Goal: Information Seeking & Learning: Learn about a topic

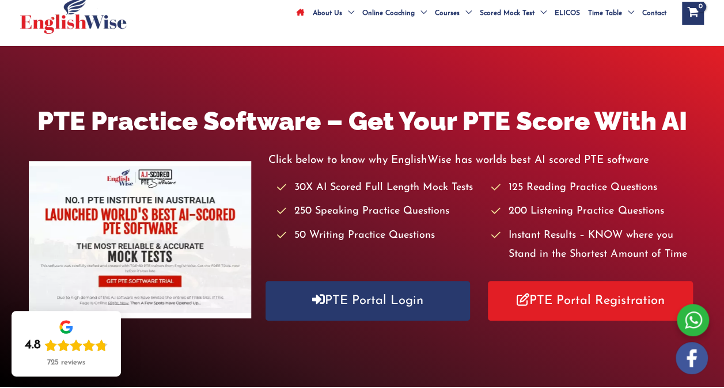
scroll to position [173, 0]
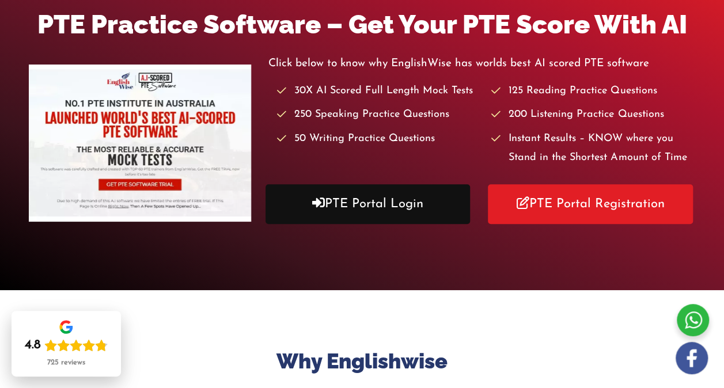
click at [337, 212] on link "PTE Portal Login" at bounding box center [367, 204] width 205 height 40
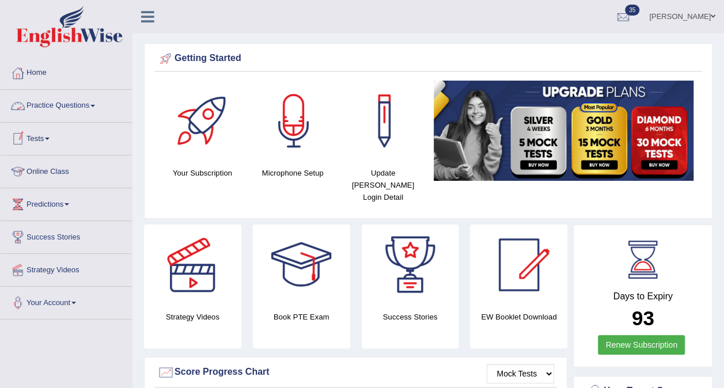
click at [29, 102] on link "Practice Questions" at bounding box center [66, 104] width 131 height 29
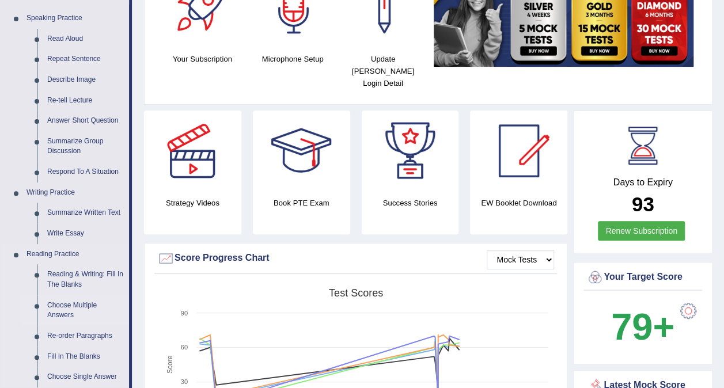
scroll to position [115, 0]
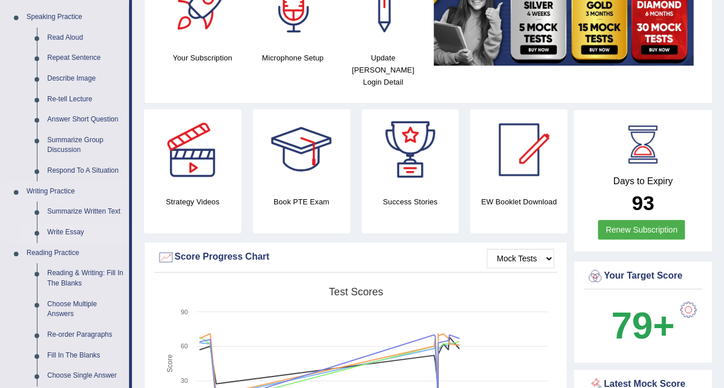
click at [70, 233] on link "Write Essay" at bounding box center [85, 232] width 87 height 21
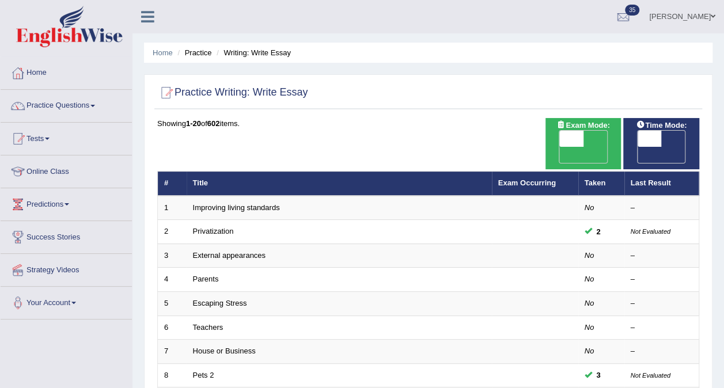
click at [355, 67] on div "Home Practice Writing: Write Essay Practice Writing: Write Essay Time Mode: ON …" at bounding box center [427, 374] width 591 height 749
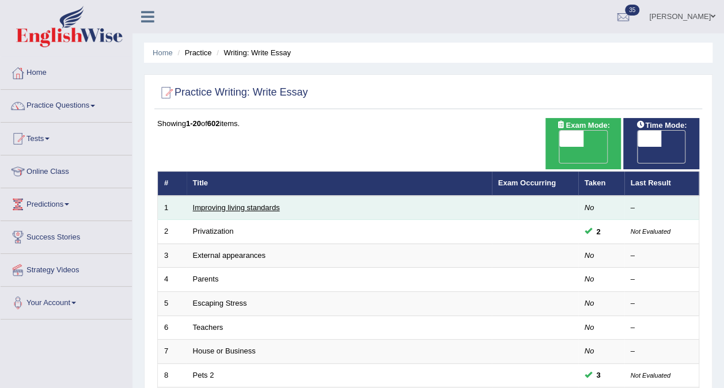
click at [229, 203] on link "Improving living standards" at bounding box center [236, 207] width 87 height 9
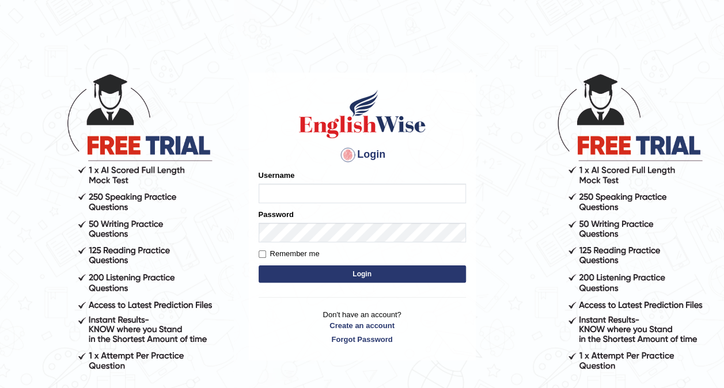
type input "shail123"
click at [370, 268] on button "Login" at bounding box center [361, 273] width 207 height 17
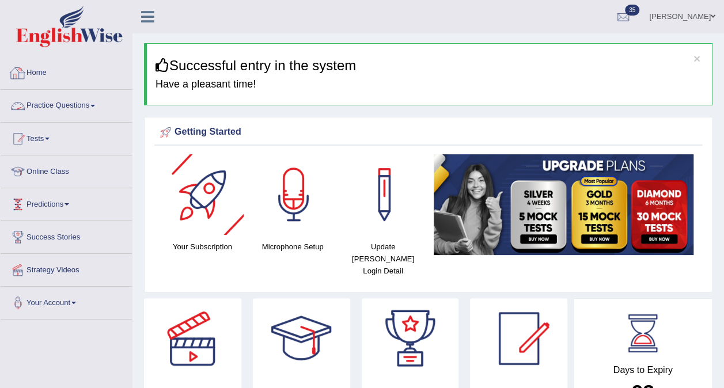
click at [78, 99] on link "Practice Questions" at bounding box center [66, 104] width 131 height 29
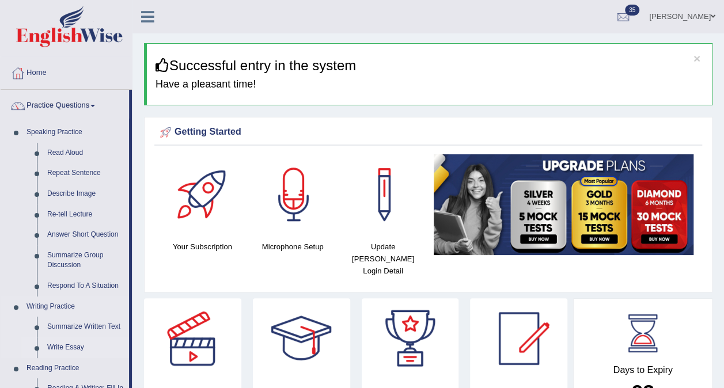
click at [63, 344] on link "Write Essay" at bounding box center [85, 347] width 87 height 21
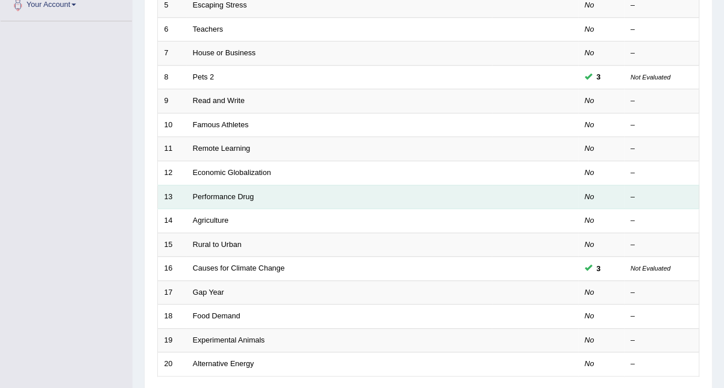
scroll to position [345, 0]
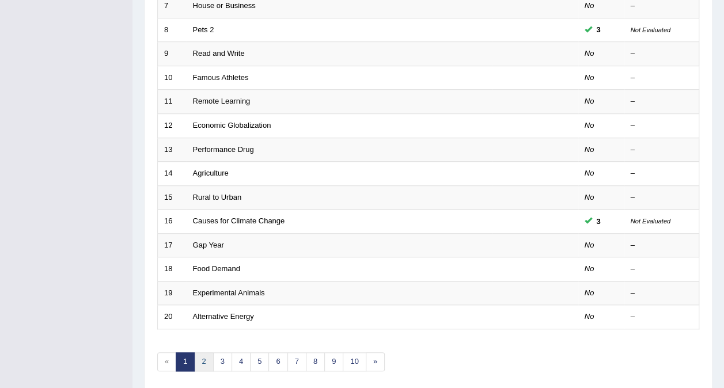
click at [199, 352] on link "2" at bounding box center [203, 361] width 19 height 19
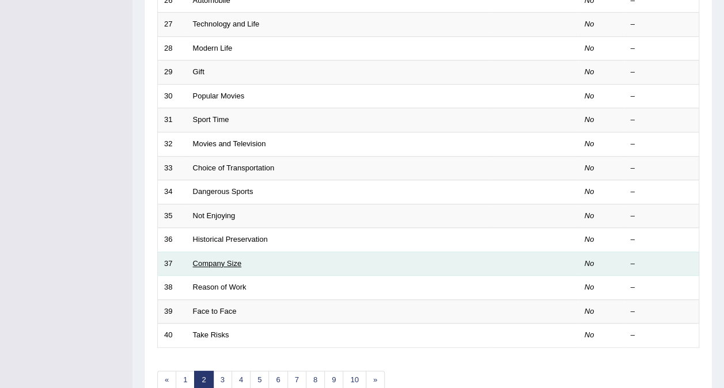
scroll to position [345, 0]
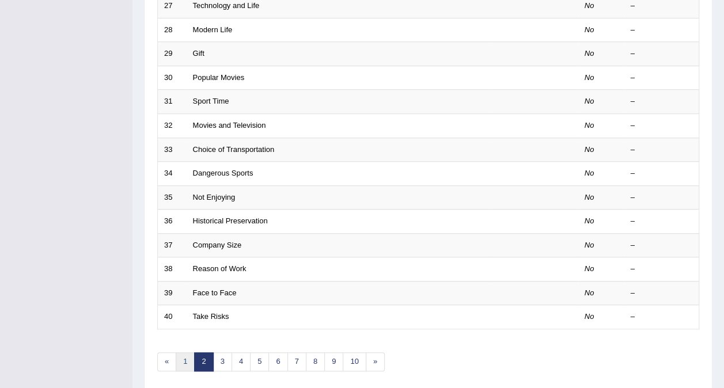
click at [191, 352] on link "1" at bounding box center [185, 361] width 19 height 19
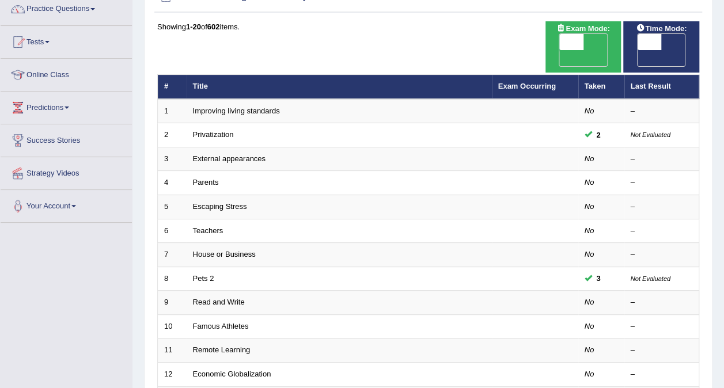
scroll to position [115, 0]
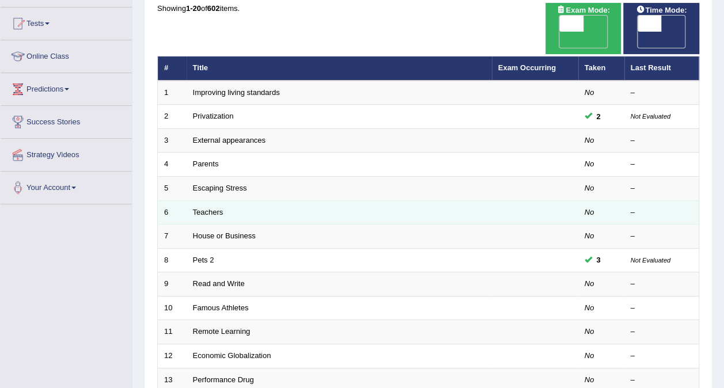
click at [212, 200] on td "Teachers" at bounding box center [338, 212] width 305 height 24
click at [212, 208] on link "Teachers" at bounding box center [208, 212] width 31 height 9
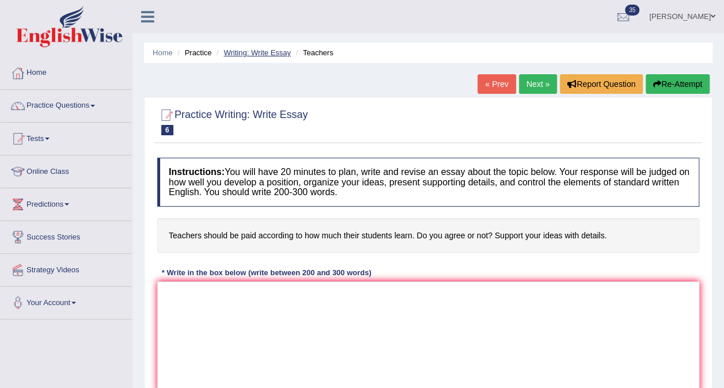
click at [273, 55] on link "Writing: Write Essay" at bounding box center [256, 52] width 67 height 9
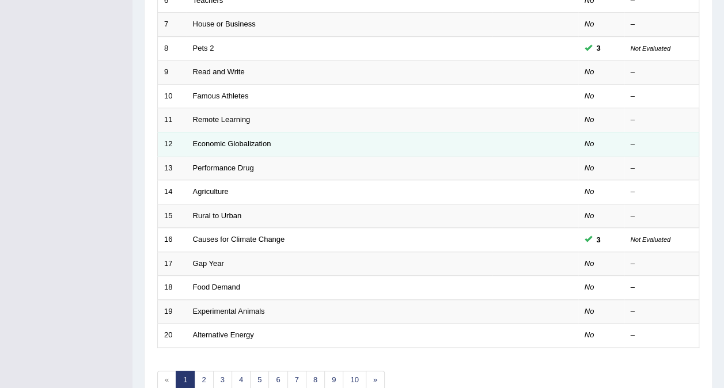
scroll to position [345, 0]
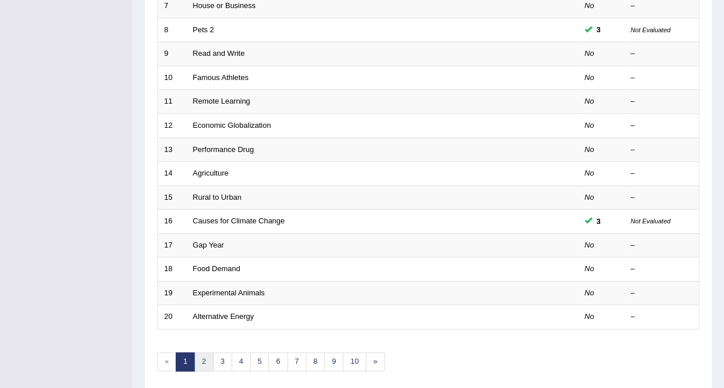
click at [205, 352] on link "2" at bounding box center [203, 361] width 19 height 19
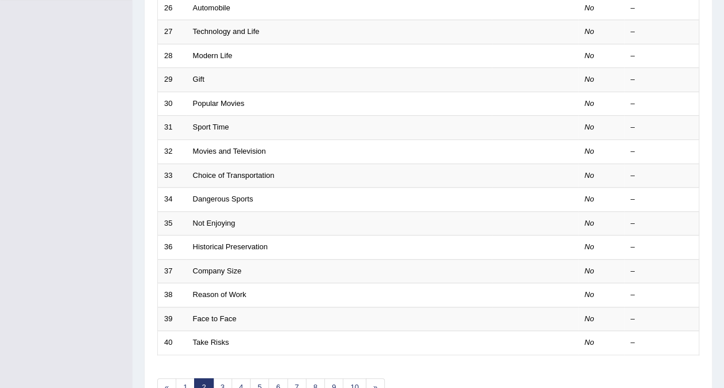
scroll to position [345, 0]
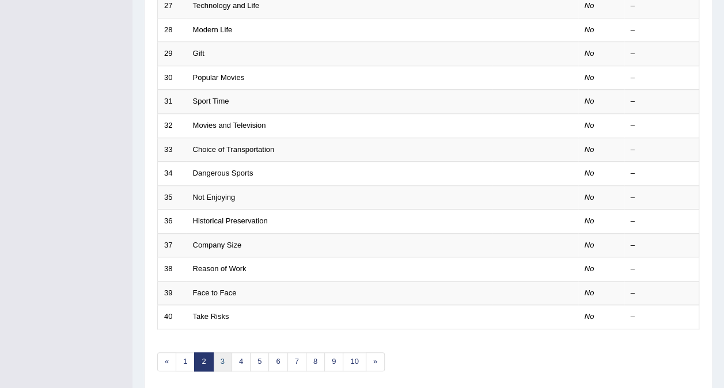
click at [218, 352] on link "3" at bounding box center [222, 361] width 19 height 19
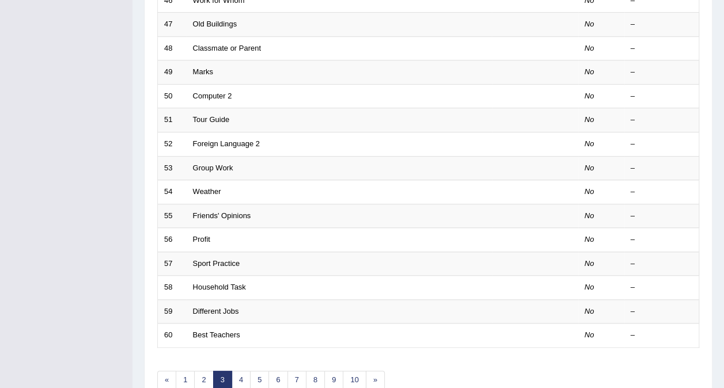
scroll to position [345, 0]
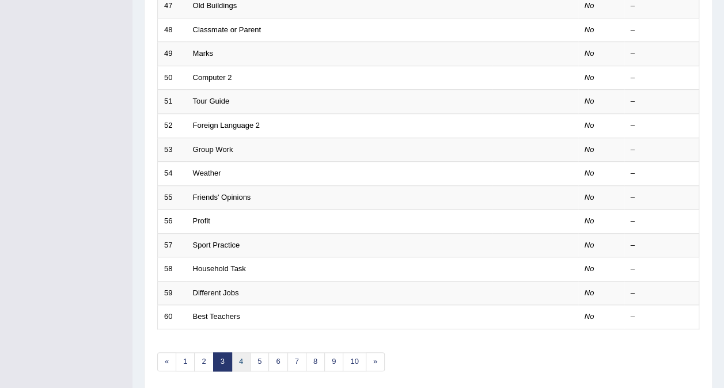
click at [238, 352] on link "4" at bounding box center [240, 361] width 19 height 19
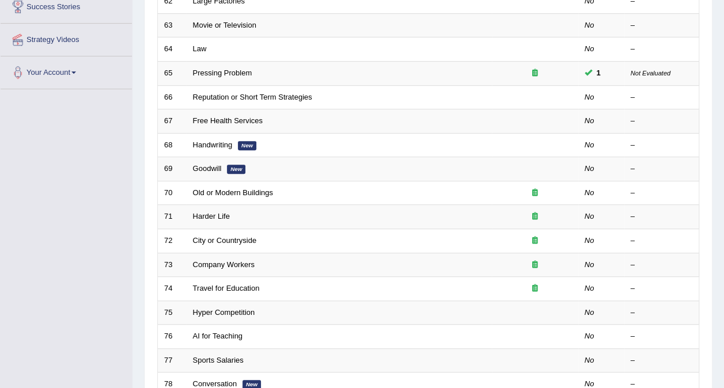
scroll to position [288, 0]
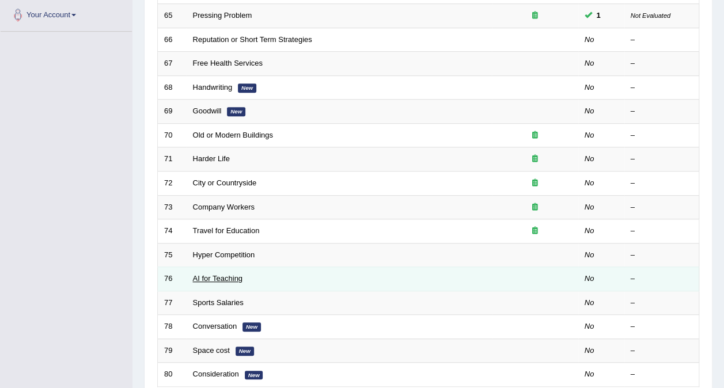
click at [228, 274] on link "AI for Teaching" at bounding box center [217, 278] width 49 height 9
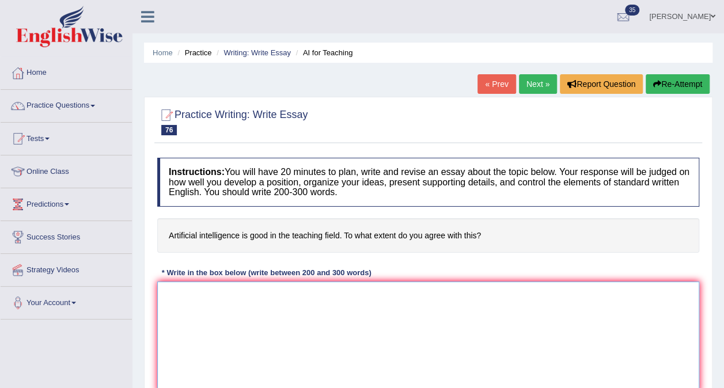
click at [242, 305] on textarea at bounding box center [428, 337] width 542 height 112
paste textarea "The increasing influence of artificial intelligence on daily lives has ingnited…"
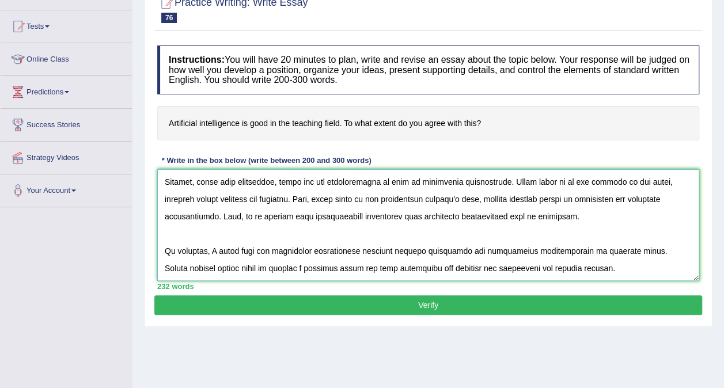
scroll to position [101, 0]
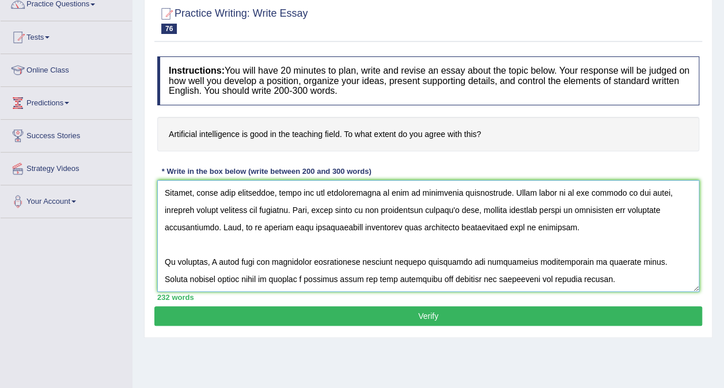
type textarea "The increasing influence of artificial intelligence on daily lives has ingnited…"
click at [409, 318] on button "Verify" at bounding box center [427, 316] width 547 height 20
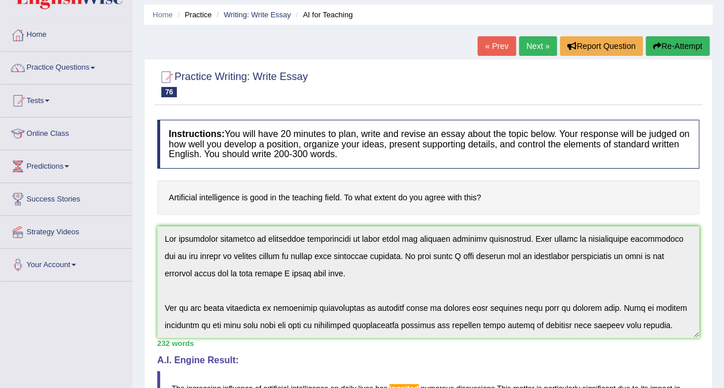
scroll to position [0, 0]
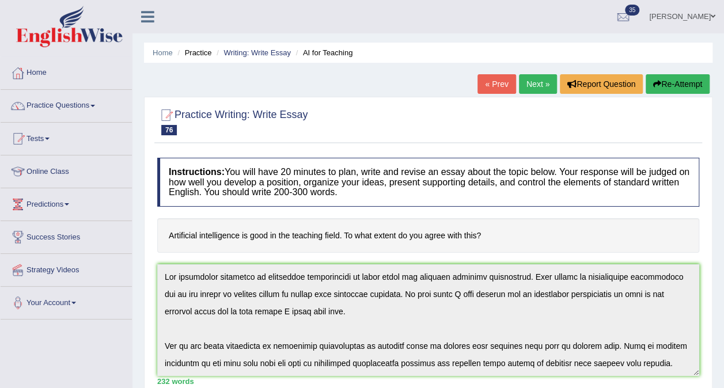
click at [678, 83] on button "Re-Attempt" at bounding box center [677, 84] width 64 height 20
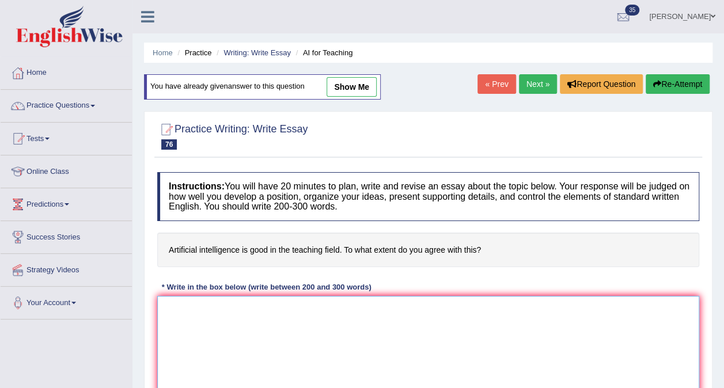
click at [241, 313] on textarea at bounding box center [428, 352] width 542 height 112
paste textarea "The increasing influence of artificial intelligence on daily lives has ingnited…"
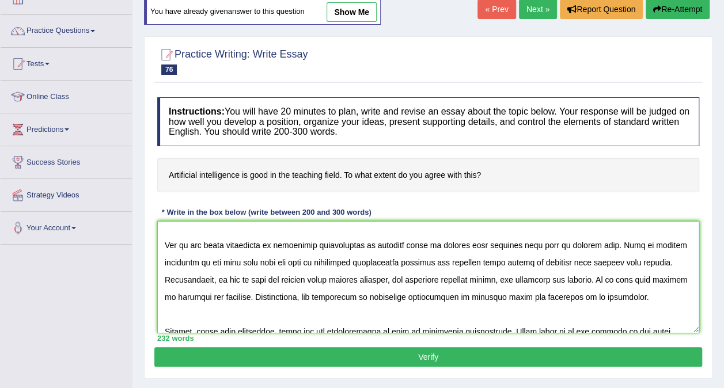
scroll to position [115, 0]
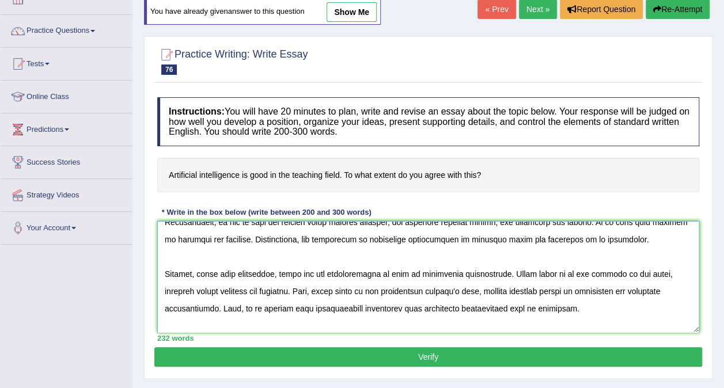
click at [190, 309] on textarea at bounding box center [428, 277] width 542 height 112
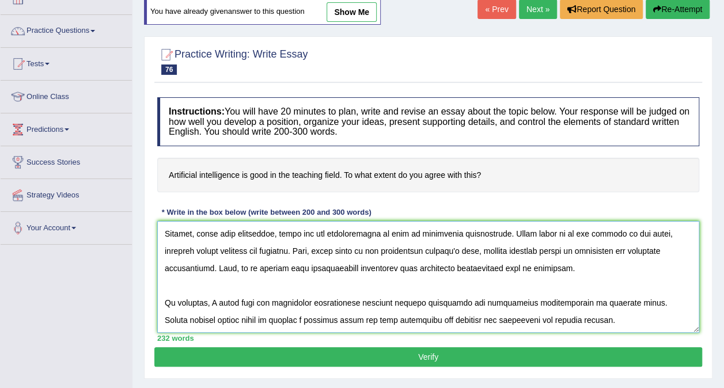
scroll to position [132, 0]
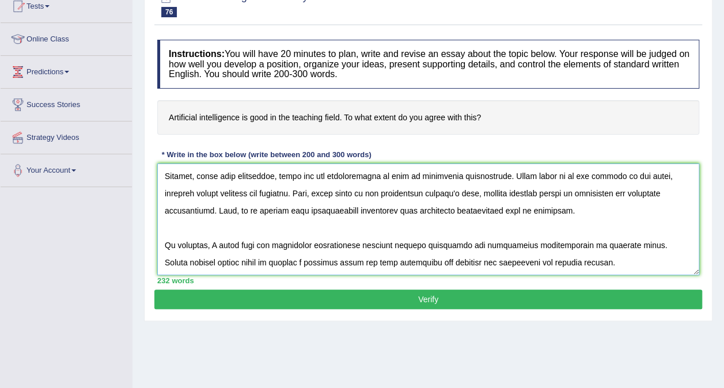
click at [385, 260] on textarea at bounding box center [428, 219] width 542 height 112
click at [474, 261] on textarea at bounding box center [428, 219] width 542 height 112
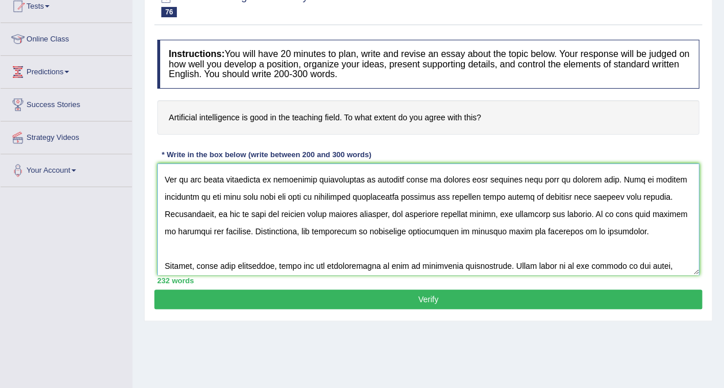
scroll to position [40, 0]
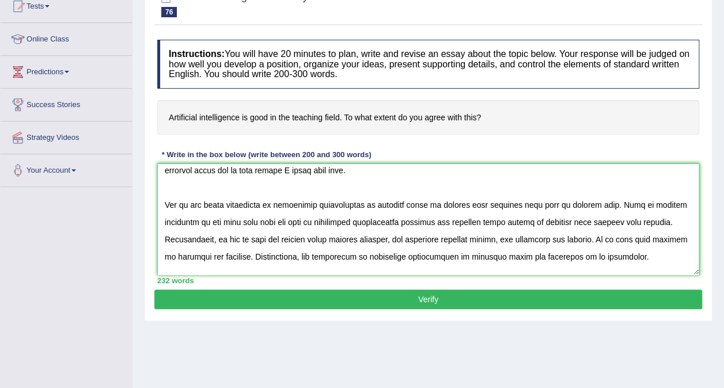
click at [625, 221] on textarea at bounding box center [428, 219] width 542 height 112
type textarea "The increasing influence of artificial intelligence on daily lives has ingnited…"
click at [437, 300] on button "Verify" at bounding box center [427, 300] width 547 height 20
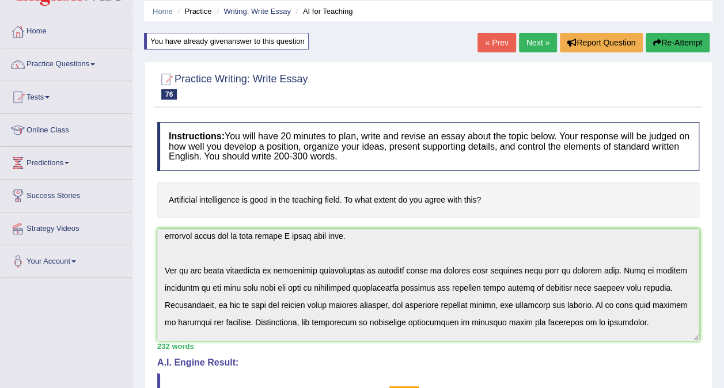
scroll to position [0, 0]
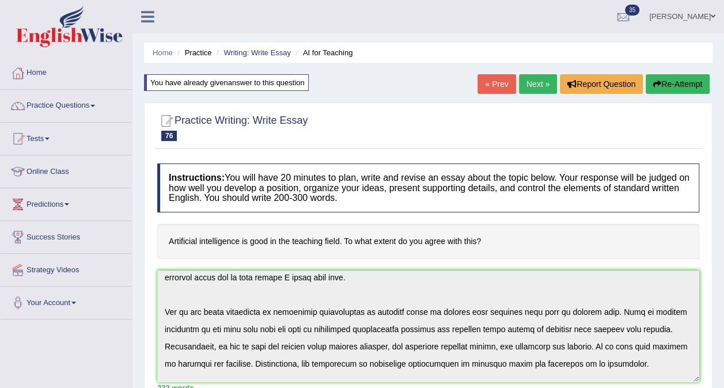
click at [671, 84] on button "Re-Attempt" at bounding box center [677, 84] width 64 height 20
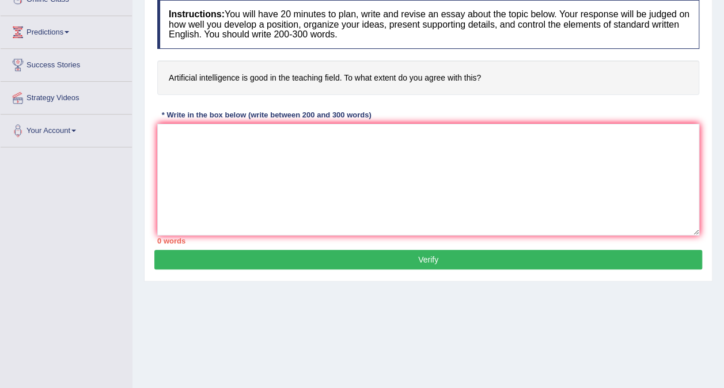
scroll to position [173, 0]
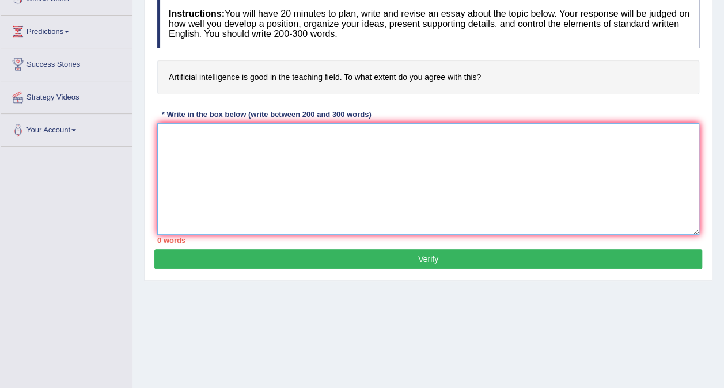
click at [311, 174] on textarea at bounding box center [428, 179] width 542 height 112
paste textarea "The increasing influence of artificial intelligence on daily lives has ingnited…"
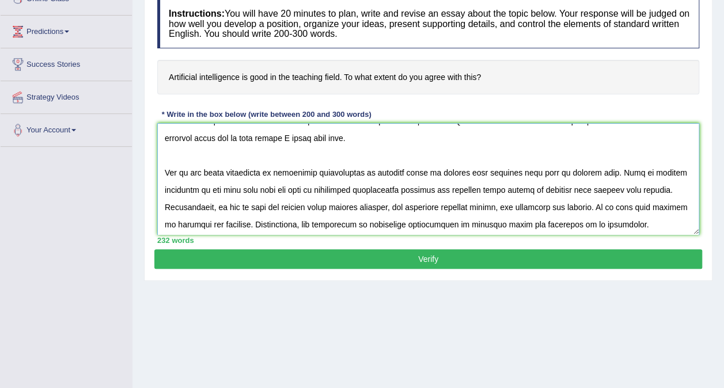
scroll to position [0, 0]
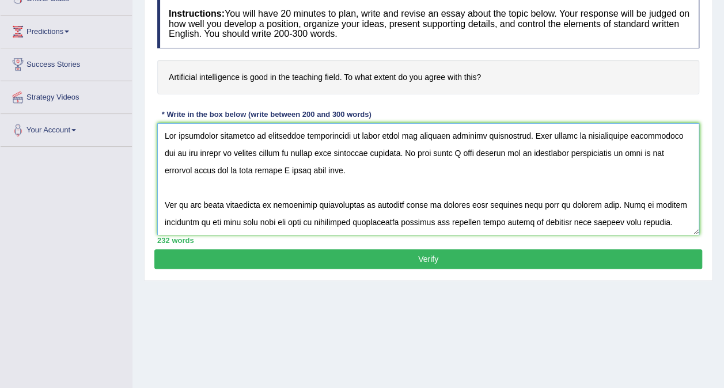
click at [404, 136] on textarea at bounding box center [428, 179] width 542 height 112
type textarea "The increasing influence of artificial intelligence on daily lives has ignited …"
click at [413, 257] on button "Verify" at bounding box center [427, 259] width 547 height 20
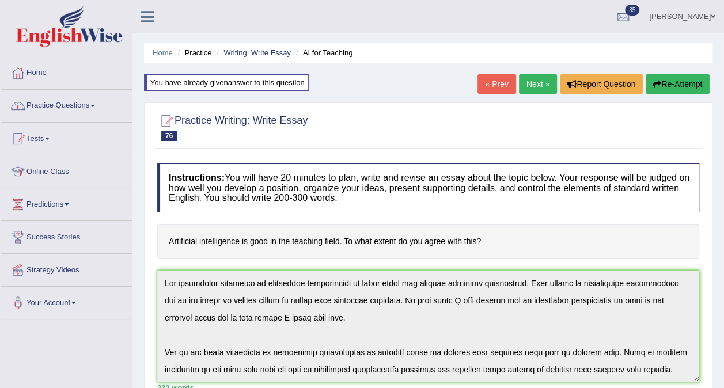
click at [51, 111] on link "Practice Questions" at bounding box center [66, 104] width 131 height 29
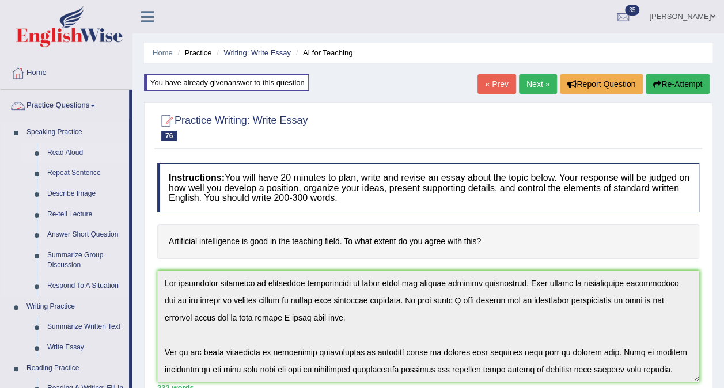
click at [58, 147] on link "Read Aloud" at bounding box center [85, 153] width 87 height 21
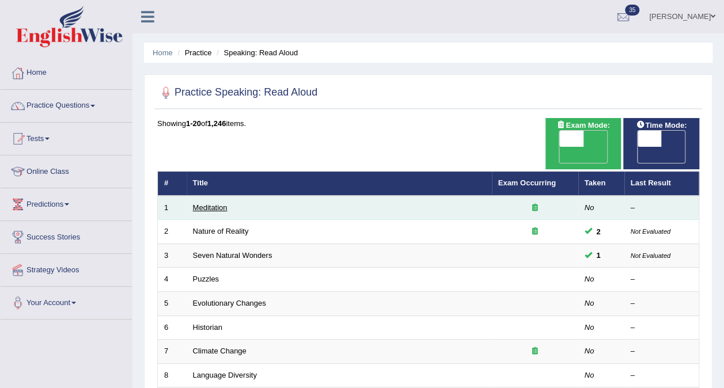
click at [203, 203] on link "Meditation" at bounding box center [210, 207] width 35 height 9
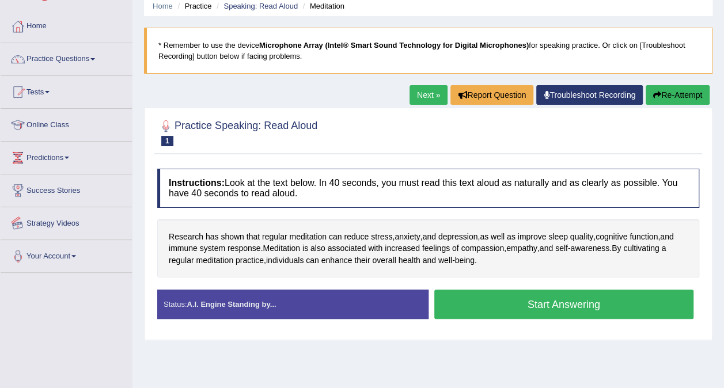
scroll to position [58, 0]
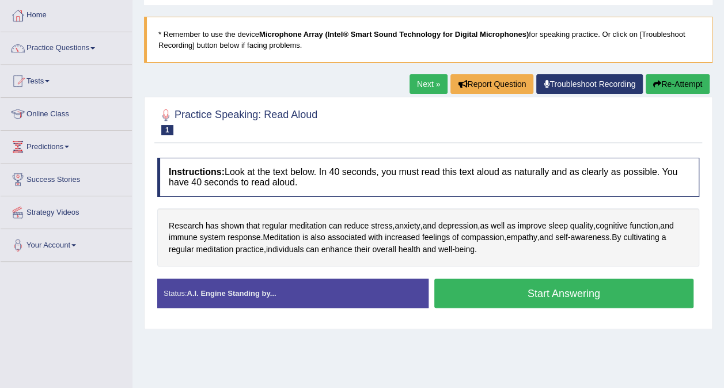
click at [535, 292] on button "Start Answering" at bounding box center [564, 293] width 260 height 29
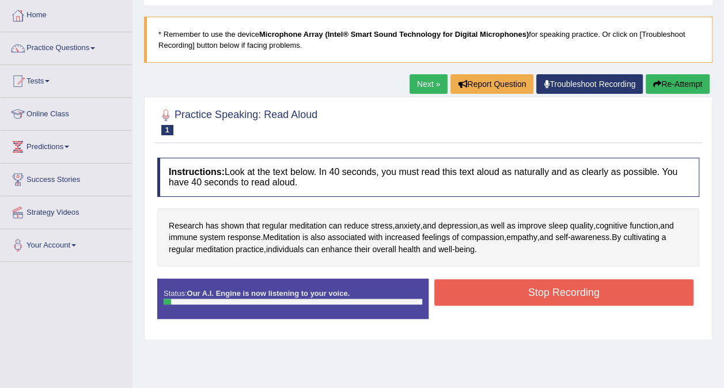
scroll to position [115, 0]
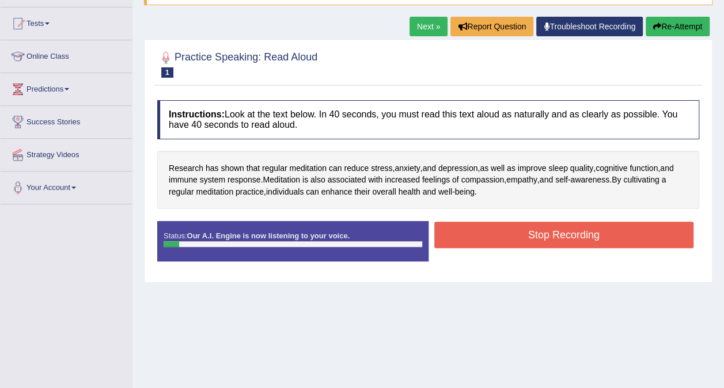
click at [544, 235] on button "Stop Recording" at bounding box center [564, 235] width 260 height 26
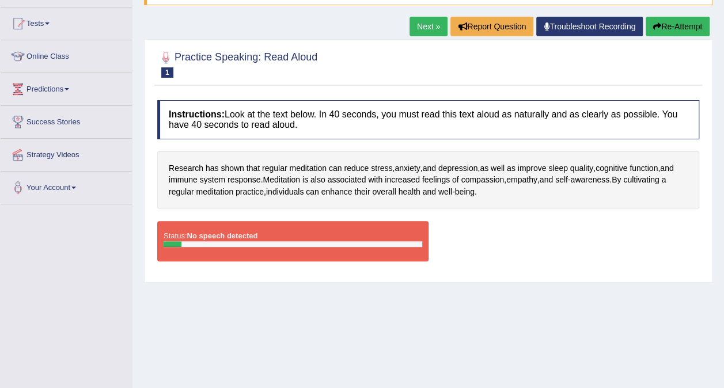
click at [435, 317] on div "Home Practice Speaking: Read Aloud Meditation * Remember to use the device Micr…" at bounding box center [427, 173] width 591 height 576
click at [683, 24] on button "Re-Attempt" at bounding box center [677, 27] width 64 height 20
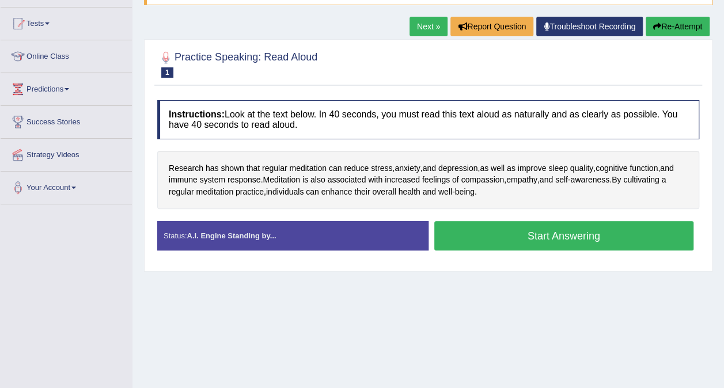
click at [549, 238] on button "Start Answering" at bounding box center [564, 235] width 260 height 29
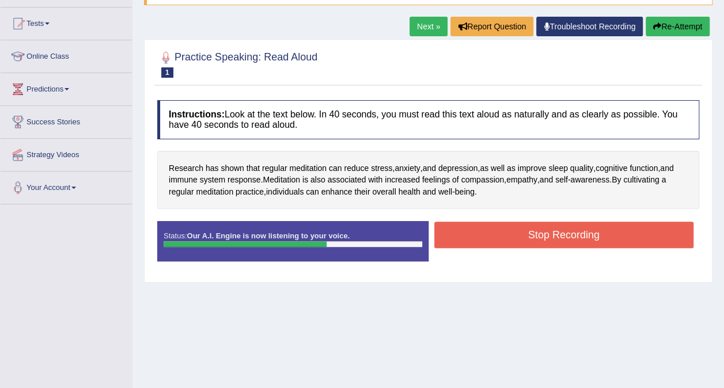
click at [536, 228] on button "Stop Recording" at bounding box center [564, 235] width 260 height 26
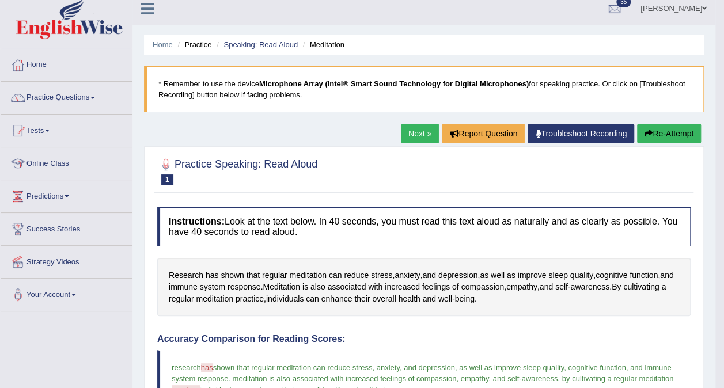
scroll to position [3, 0]
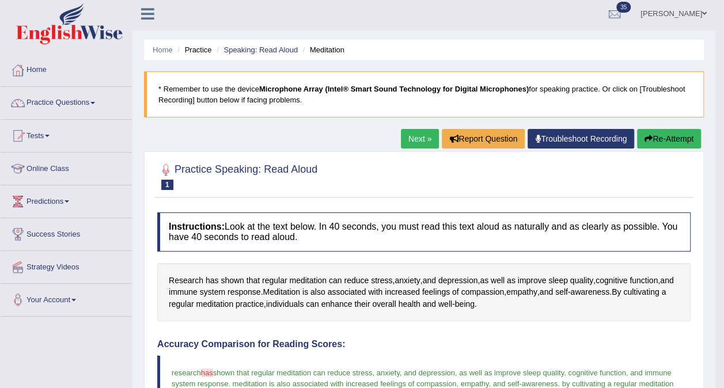
click at [418, 138] on link "Next »" at bounding box center [420, 139] width 38 height 20
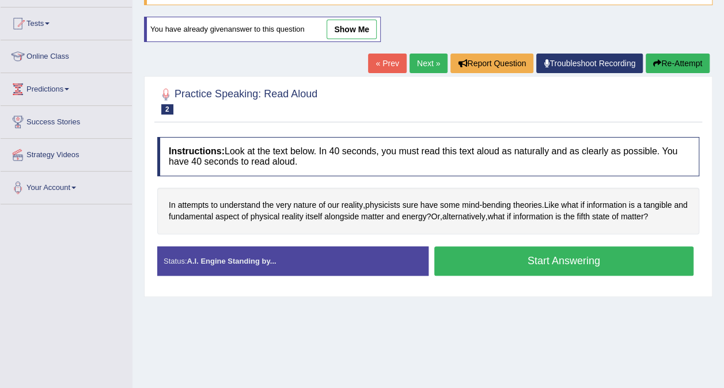
click at [554, 261] on button "Start Answering" at bounding box center [564, 260] width 260 height 29
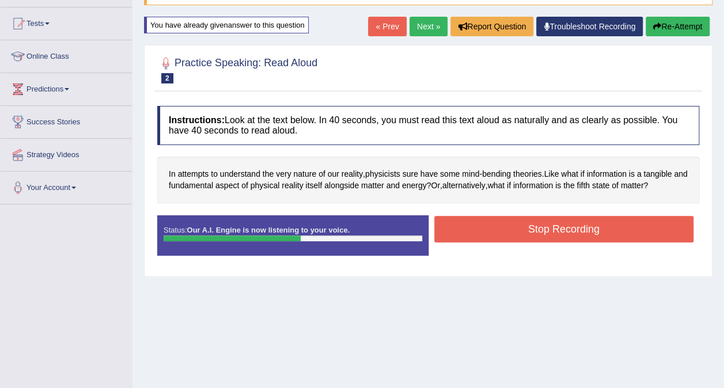
click at [578, 233] on button "Stop Recording" at bounding box center [564, 229] width 260 height 26
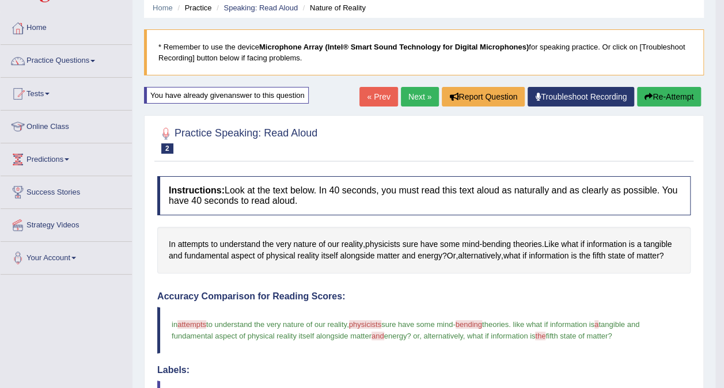
scroll to position [44, 0]
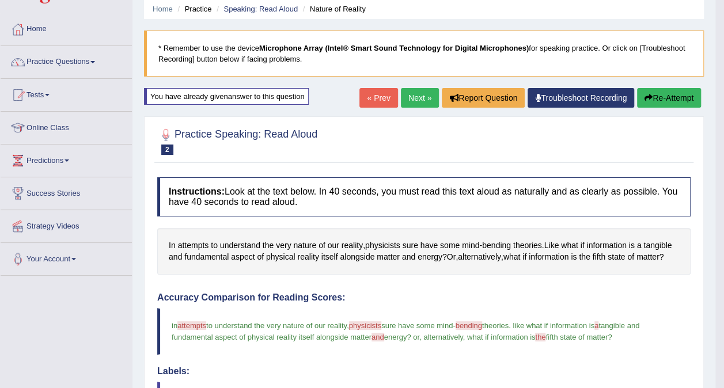
click at [668, 91] on button "Re-Attempt" at bounding box center [669, 98] width 64 height 20
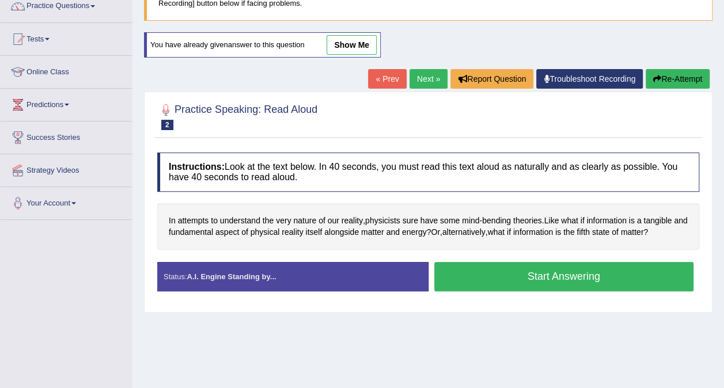
scroll to position [101, 0]
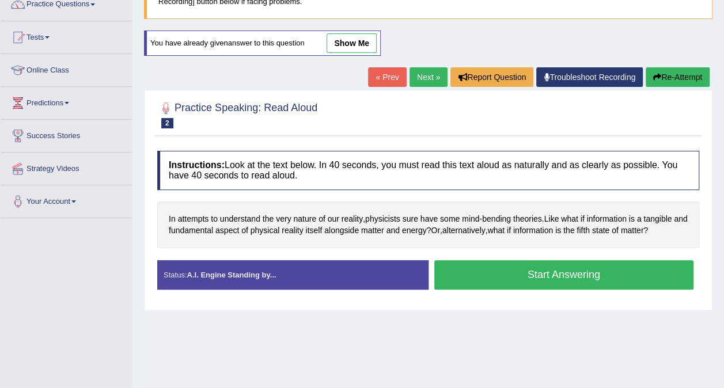
click at [518, 281] on button "Start Answering" at bounding box center [564, 274] width 260 height 29
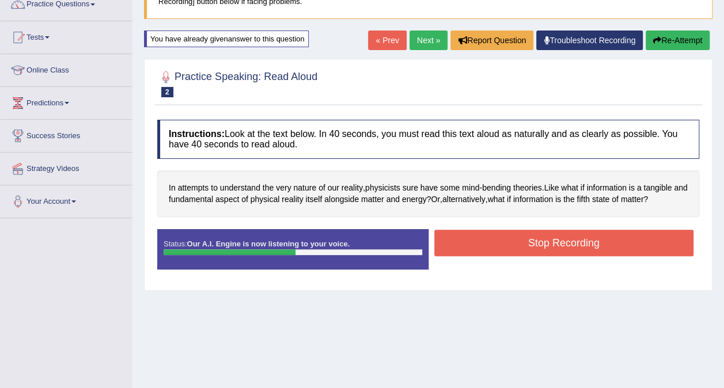
click at [561, 244] on button "Stop Recording" at bounding box center [564, 243] width 260 height 26
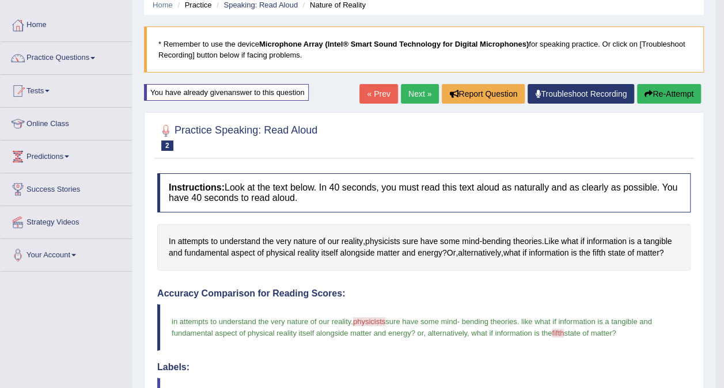
scroll to position [44, 0]
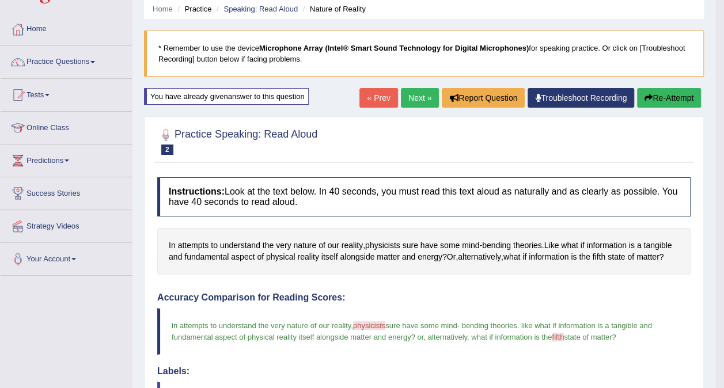
click at [425, 101] on link "Next »" at bounding box center [420, 98] width 38 height 20
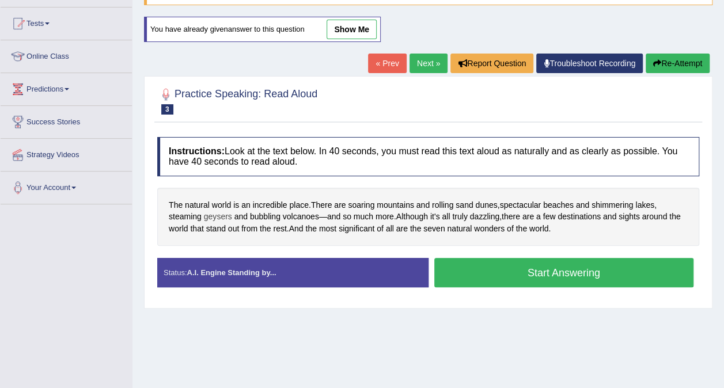
click at [224, 214] on span "geysers" at bounding box center [218, 217] width 28 height 12
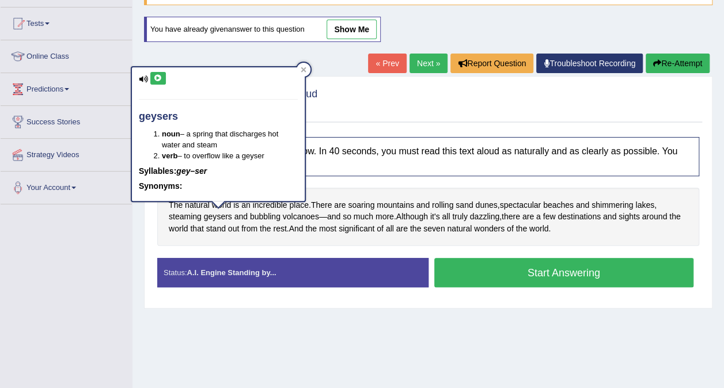
click at [155, 82] on button at bounding box center [158, 78] width 16 height 13
click at [305, 68] on icon at bounding box center [302, 69] width 5 height 5
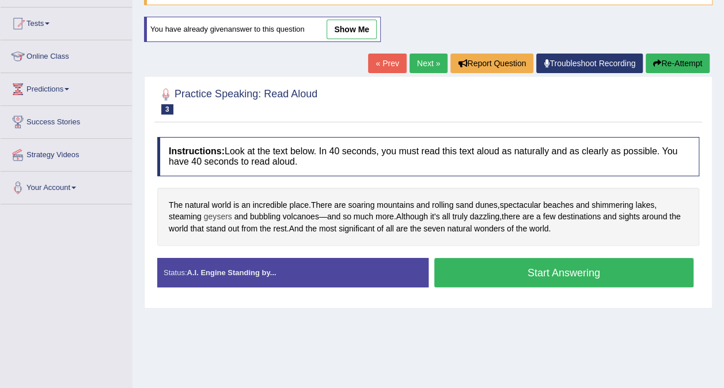
click at [220, 214] on span "geysers" at bounding box center [218, 217] width 28 height 12
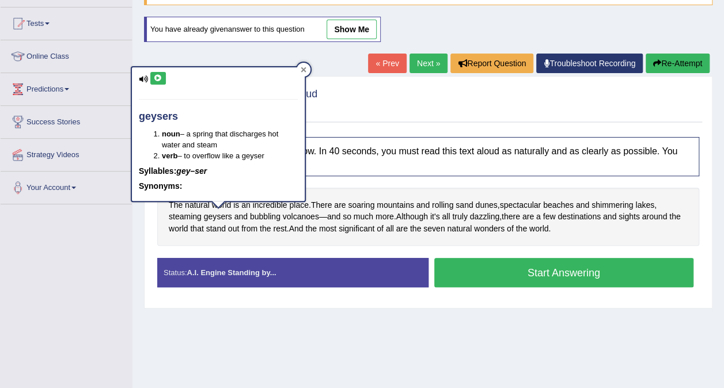
click at [303, 71] on icon at bounding box center [303, 70] width 6 height 6
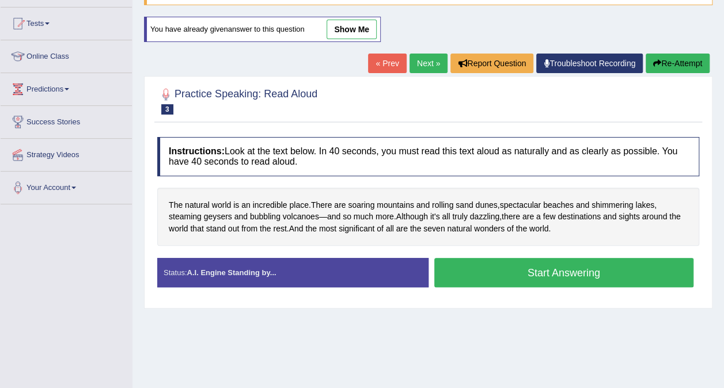
click at [582, 273] on button "Start Answering" at bounding box center [564, 272] width 260 height 29
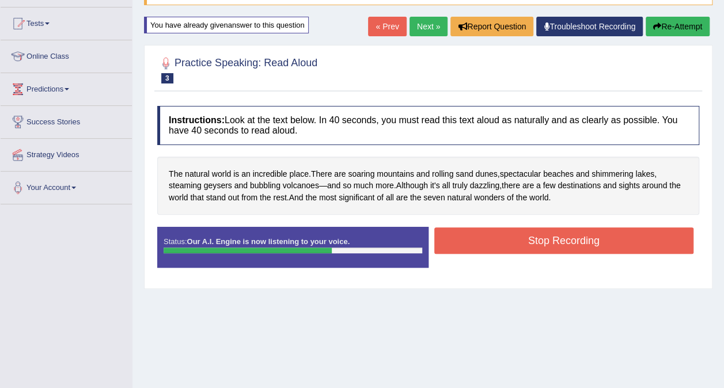
click at [597, 241] on button "Stop Recording" at bounding box center [564, 240] width 260 height 26
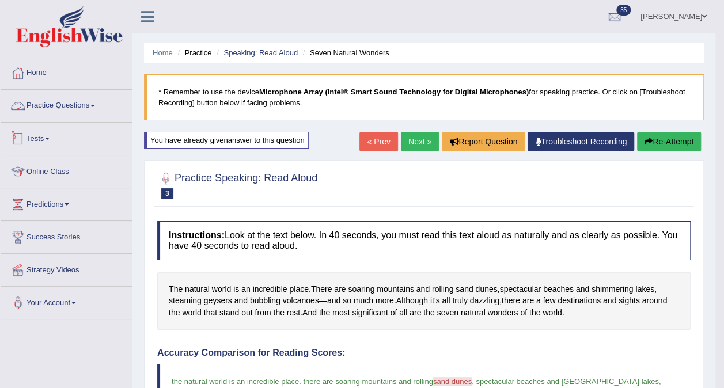
click at [65, 104] on link "Practice Questions" at bounding box center [66, 104] width 131 height 29
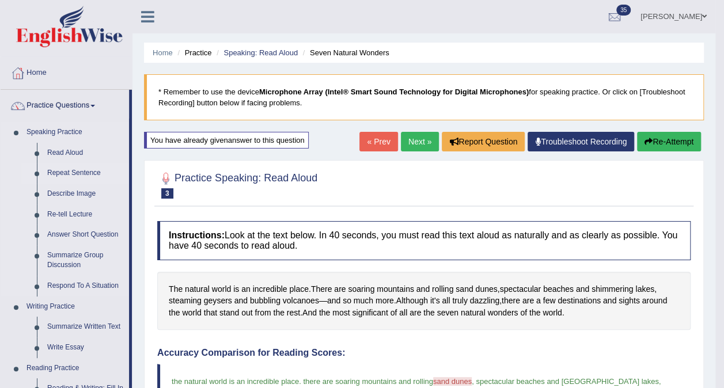
click at [59, 169] on link "Repeat Sentence" at bounding box center [85, 173] width 87 height 21
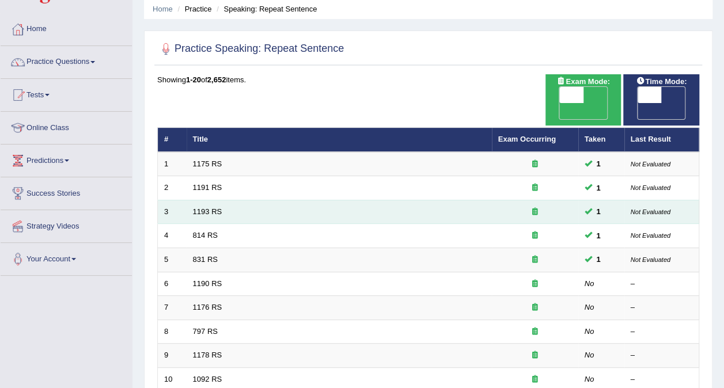
scroll to position [58, 0]
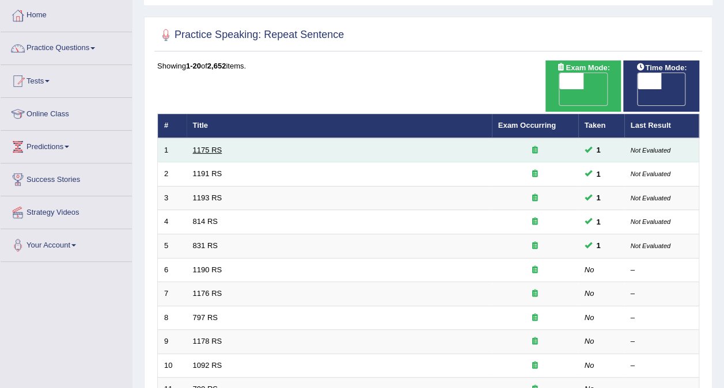
click at [205, 146] on link "1175 RS" at bounding box center [207, 150] width 29 height 9
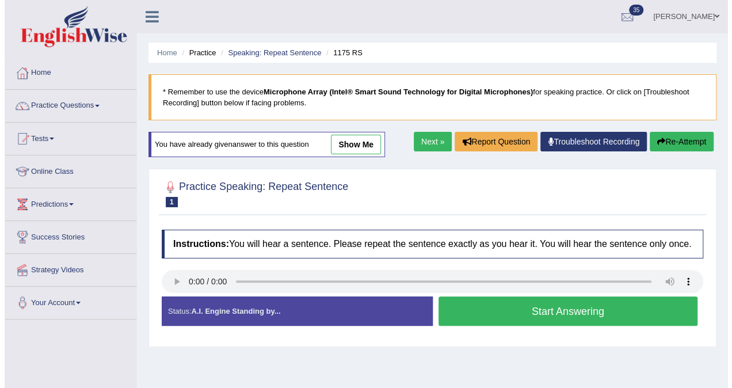
scroll to position [58, 0]
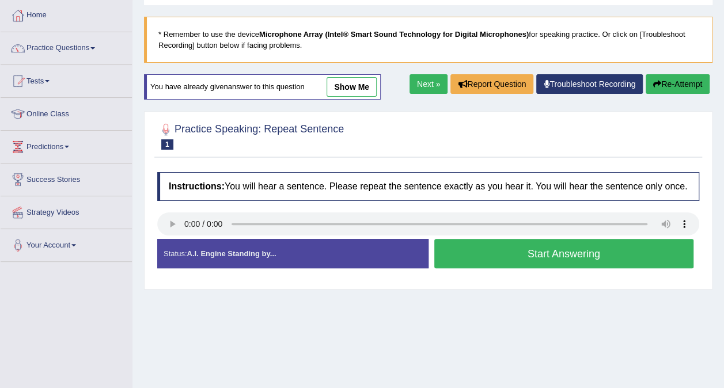
click at [639, 279] on div "Instructions: You will hear a sentence. Please repeat the sentence exactly as y…" at bounding box center [427, 224] width 547 height 117
click at [590, 256] on button "Start Answering" at bounding box center [564, 253] width 260 height 29
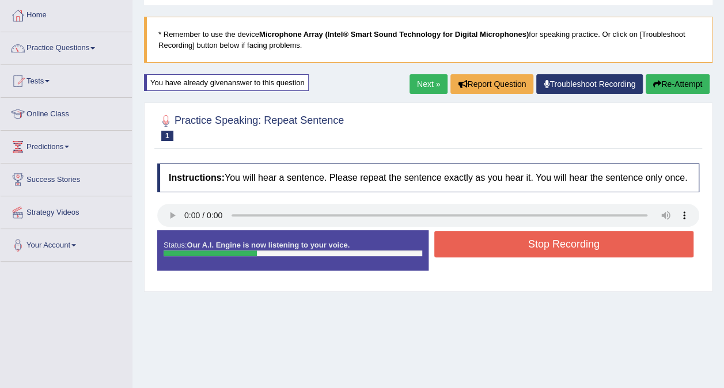
click at [589, 245] on button "Stop Recording" at bounding box center [564, 244] width 260 height 26
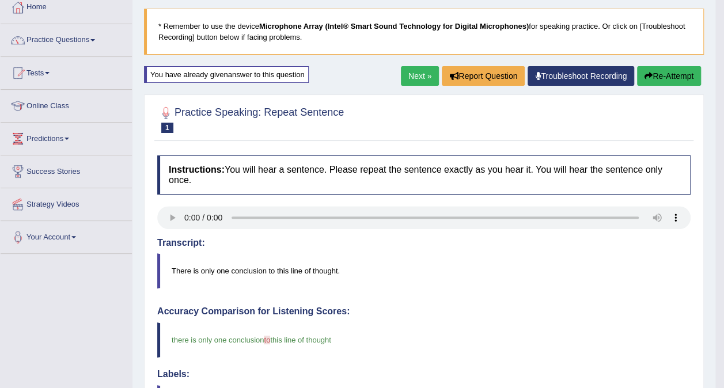
scroll to position [0, 0]
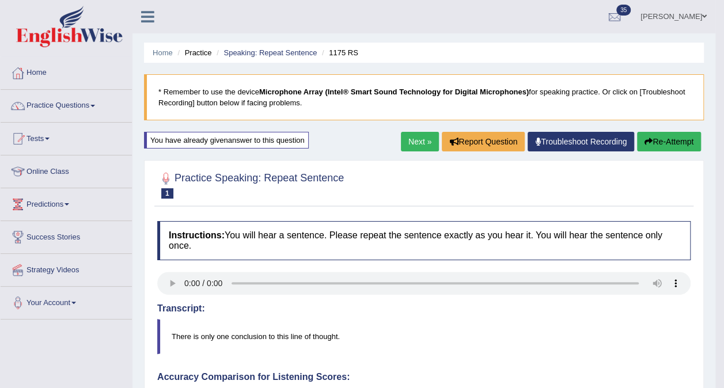
click at [413, 140] on link "Next »" at bounding box center [420, 142] width 38 height 20
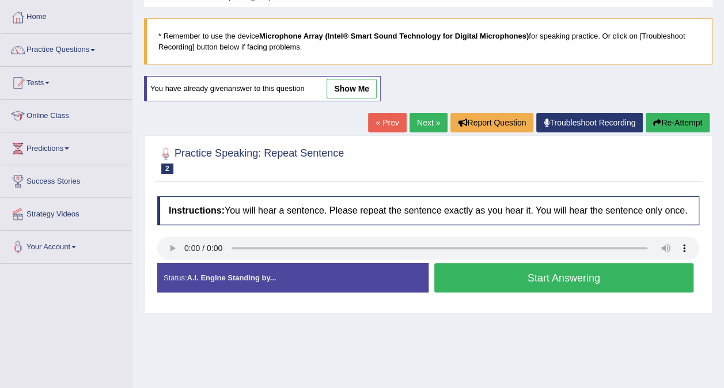
scroll to position [58, 0]
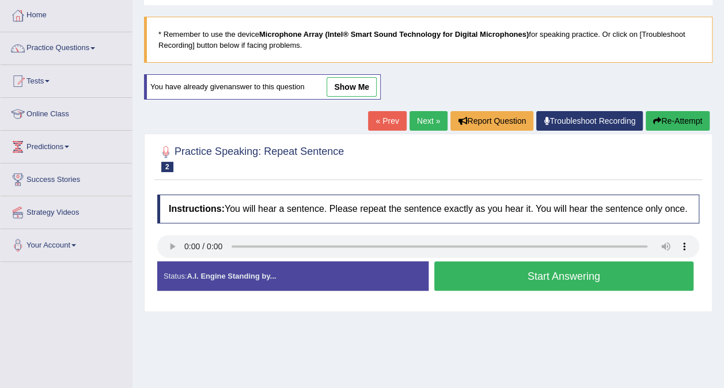
click at [585, 283] on button "Start Answering" at bounding box center [564, 275] width 260 height 29
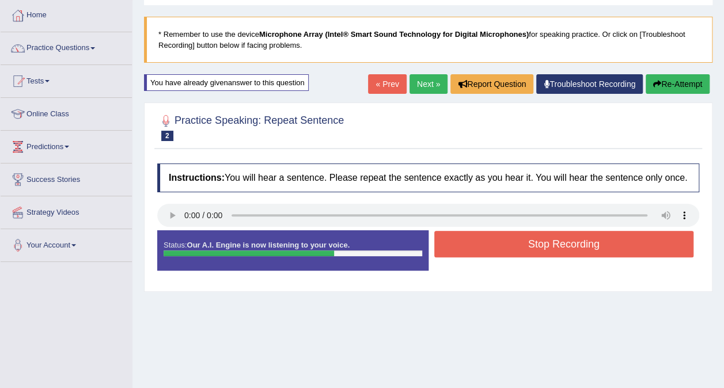
click at [550, 235] on button "Stop Recording" at bounding box center [564, 244] width 260 height 26
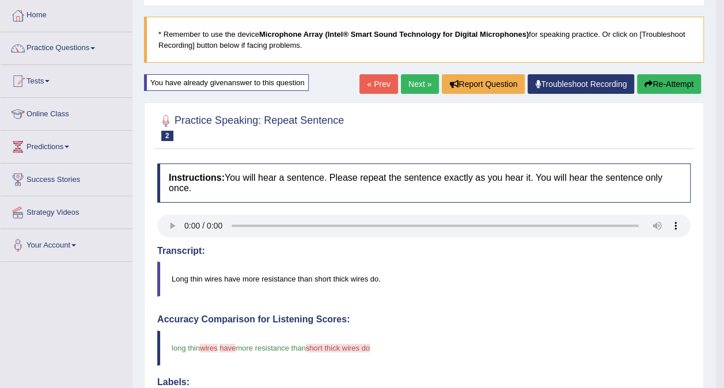
click at [641, 83] on button "Re-Attempt" at bounding box center [669, 84] width 64 height 20
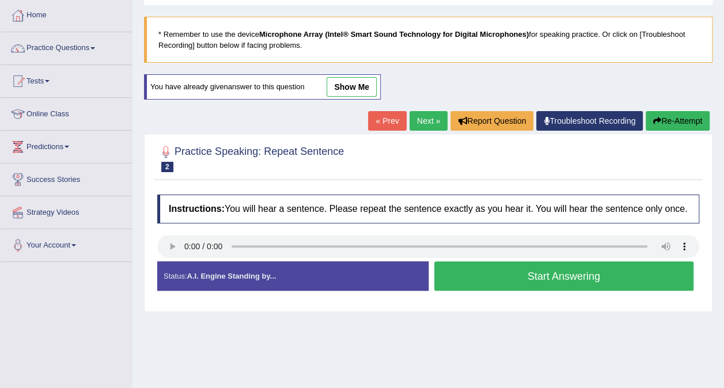
click at [582, 280] on button "Start Answering" at bounding box center [564, 275] width 260 height 29
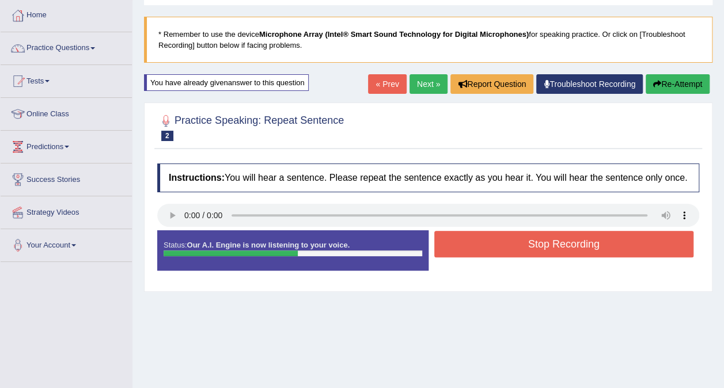
click at [582, 246] on button "Stop Recording" at bounding box center [564, 244] width 260 height 26
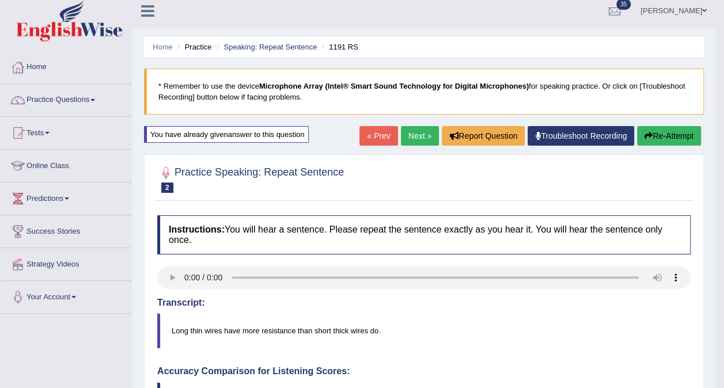
scroll to position [1, 0]
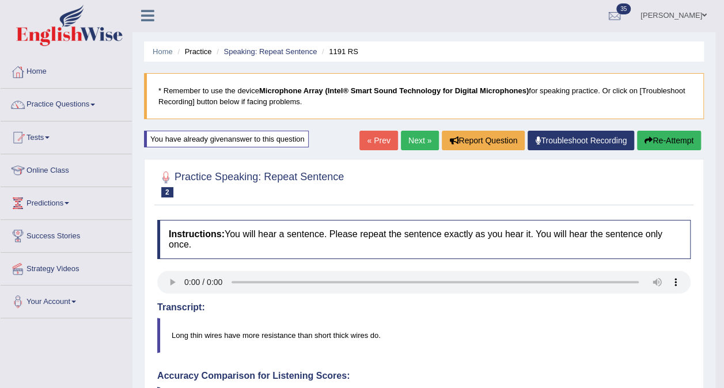
click at [414, 142] on link "Next »" at bounding box center [420, 141] width 38 height 20
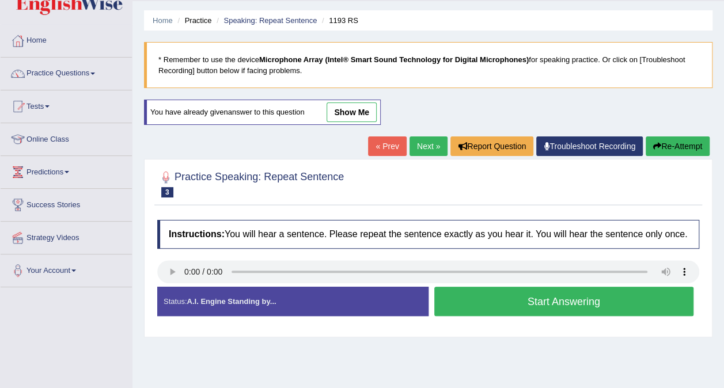
scroll to position [58, 0]
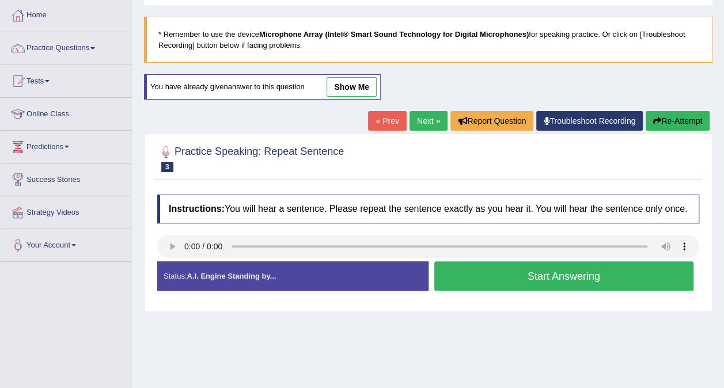
click at [576, 280] on button "Start Answering" at bounding box center [564, 275] width 260 height 29
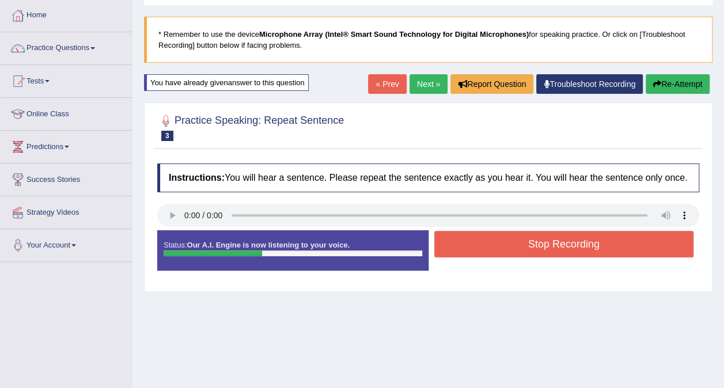
click at [572, 246] on button "Stop Recording" at bounding box center [564, 244] width 260 height 26
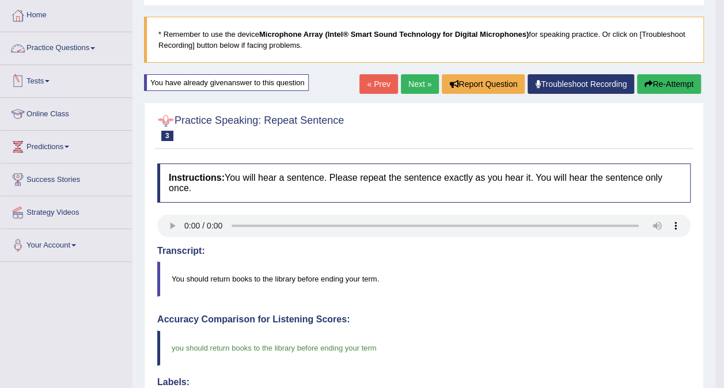
click at [70, 41] on link "Practice Questions" at bounding box center [66, 46] width 131 height 29
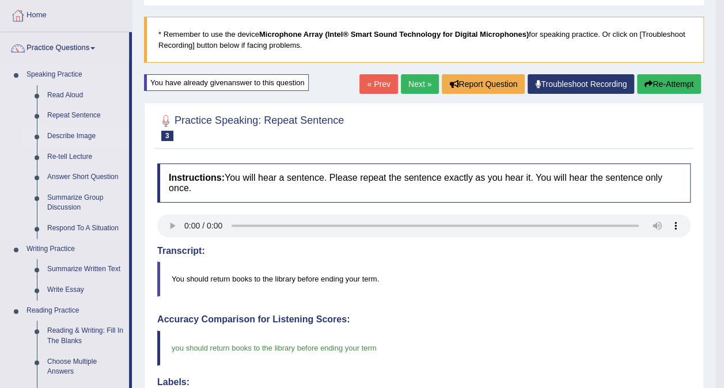
click at [52, 136] on link "Describe Image" at bounding box center [85, 136] width 87 height 21
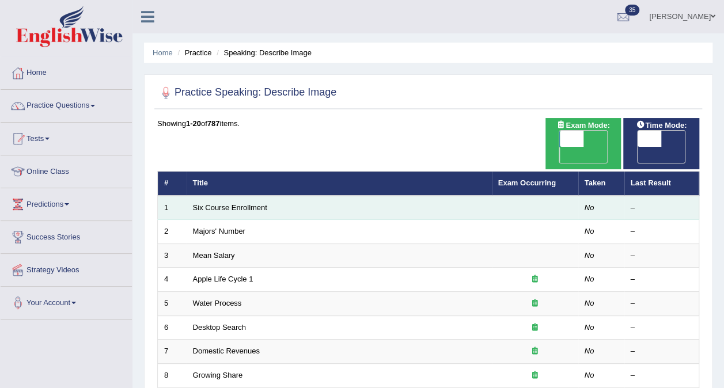
click at [220, 196] on td "Six Course Enrollment" at bounding box center [338, 208] width 305 height 24
click at [220, 203] on link "Six Course Enrollment" at bounding box center [230, 207] width 74 height 9
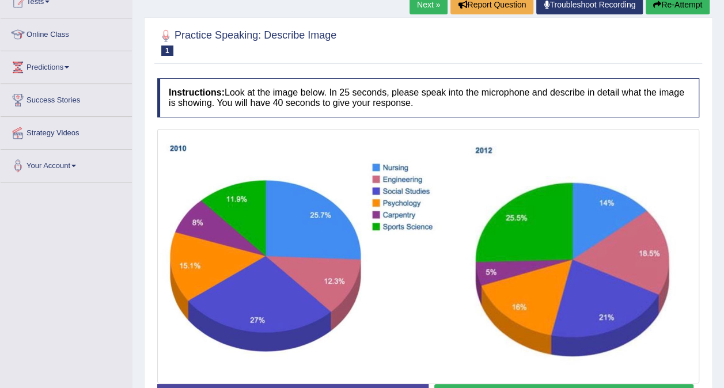
scroll to position [47, 0]
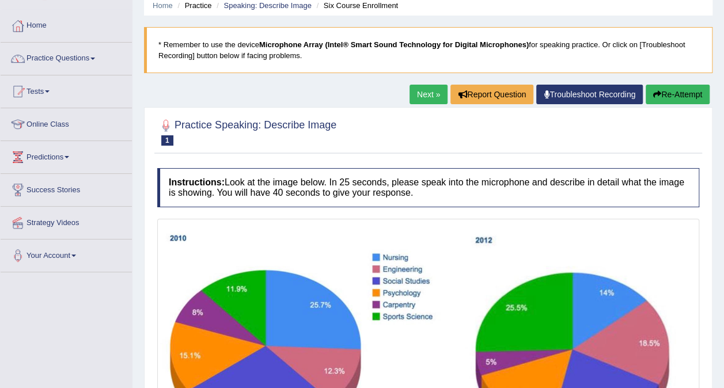
click at [411, 92] on link "Next »" at bounding box center [428, 95] width 38 height 20
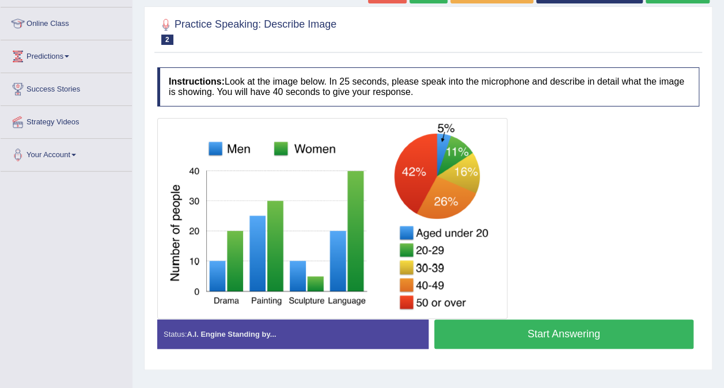
scroll to position [44, 0]
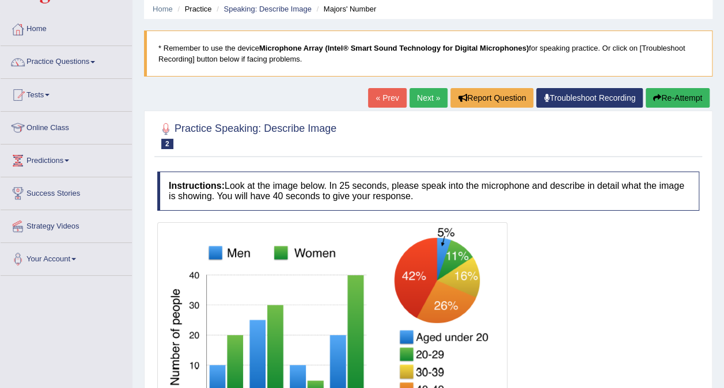
click at [420, 97] on link "Next »" at bounding box center [428, 98] width 38 height 20
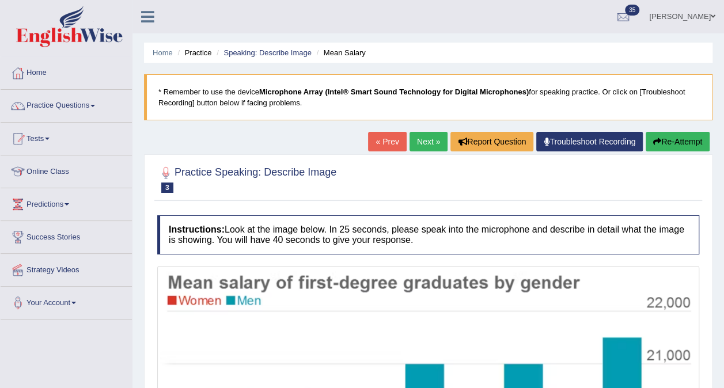
click at [427, 134] on link "Next »" at bounding box center [428, 142] width 38 height 20
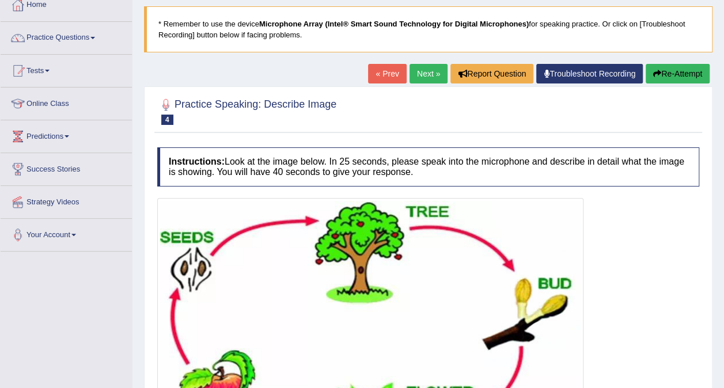
scroll to position [58, 0]
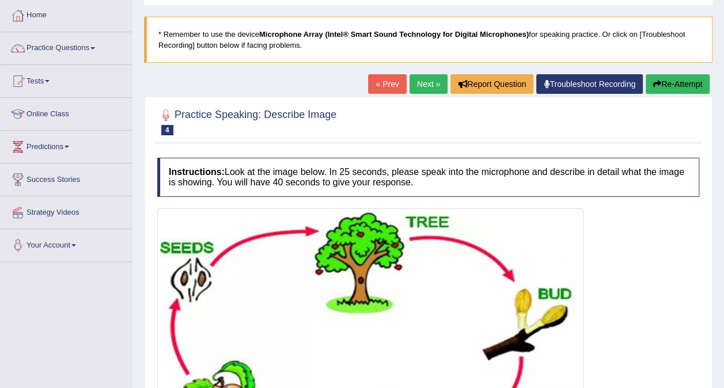
click at [418, 86] on link "Next »" at bounding box center [428, 84] width 38 height 20
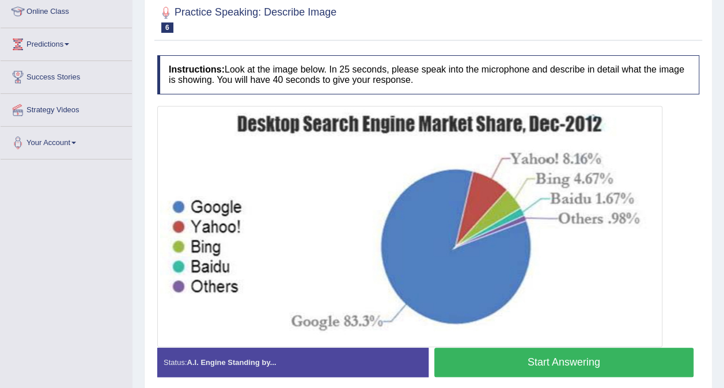
scroll to position [173, 0]
